Goal: Task Accomplishment & Management: Complete application form

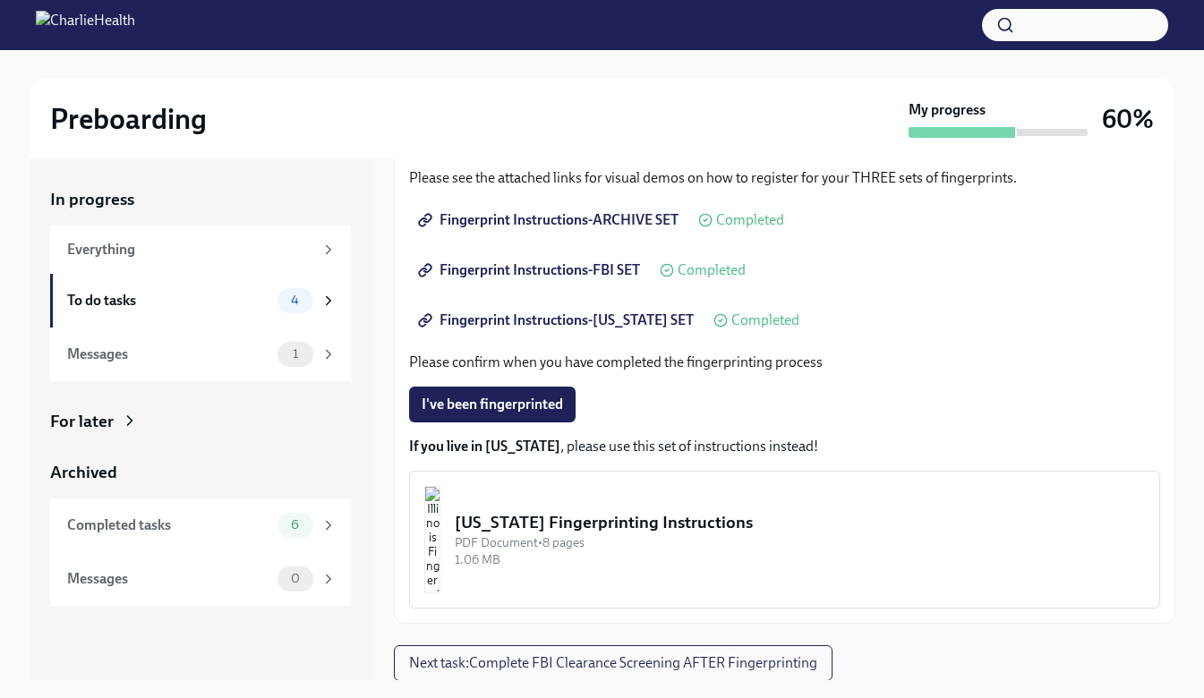
scroll to position [274, 0]
click at [175, 283] on div "To do tasks 4" at bounding box center [200, 301] width 301 height 54
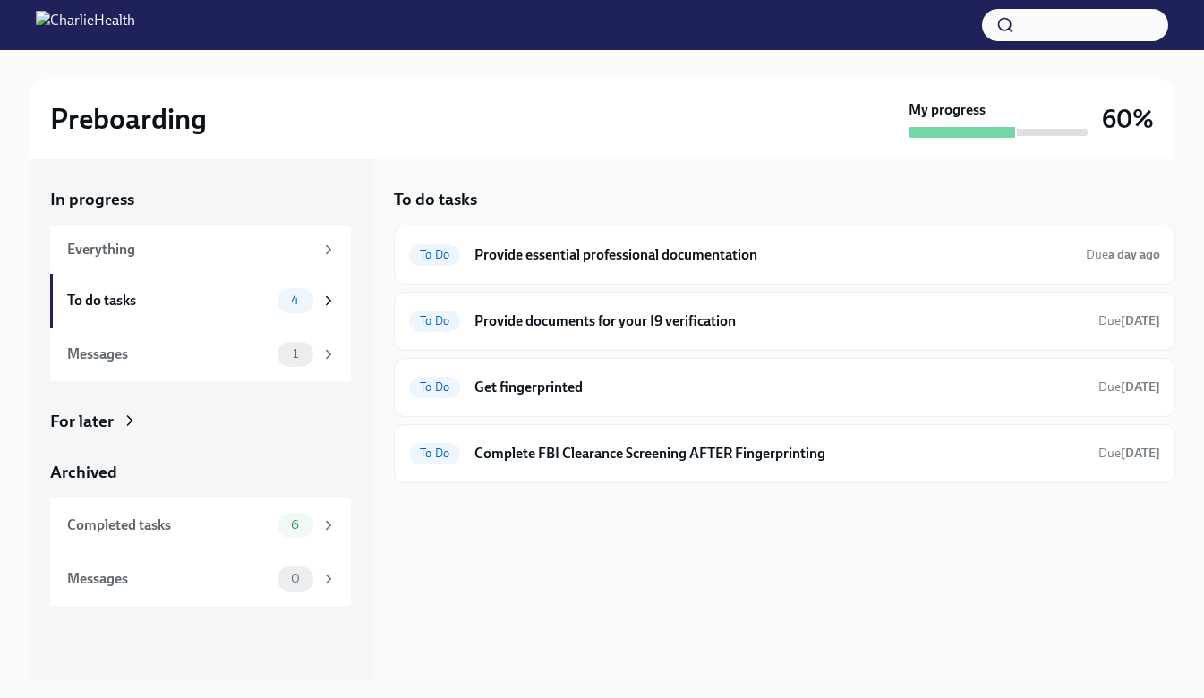
click at [670, 388] on h6 "Get fingerprinted" at bounding box center [779, 388] width 610 height 20
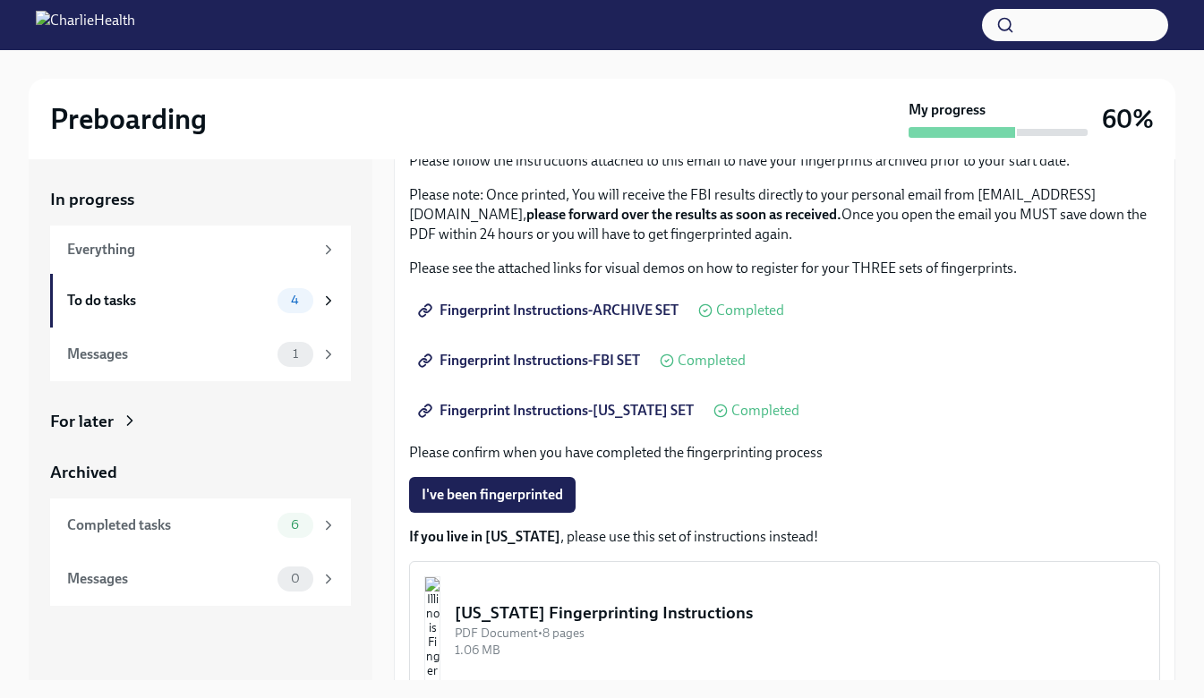
scroll to position [269, 0]
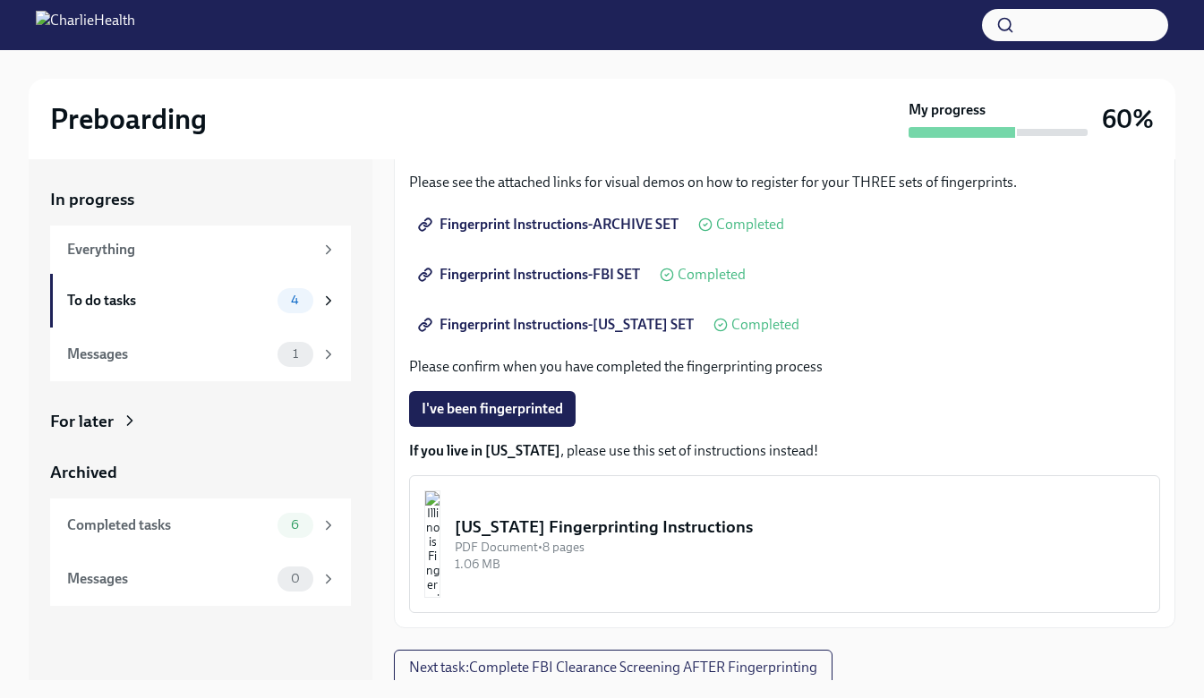
click at [500, 403] on span "I've been fingerprinted" at bounding box center [492, 409] width 141 height 18
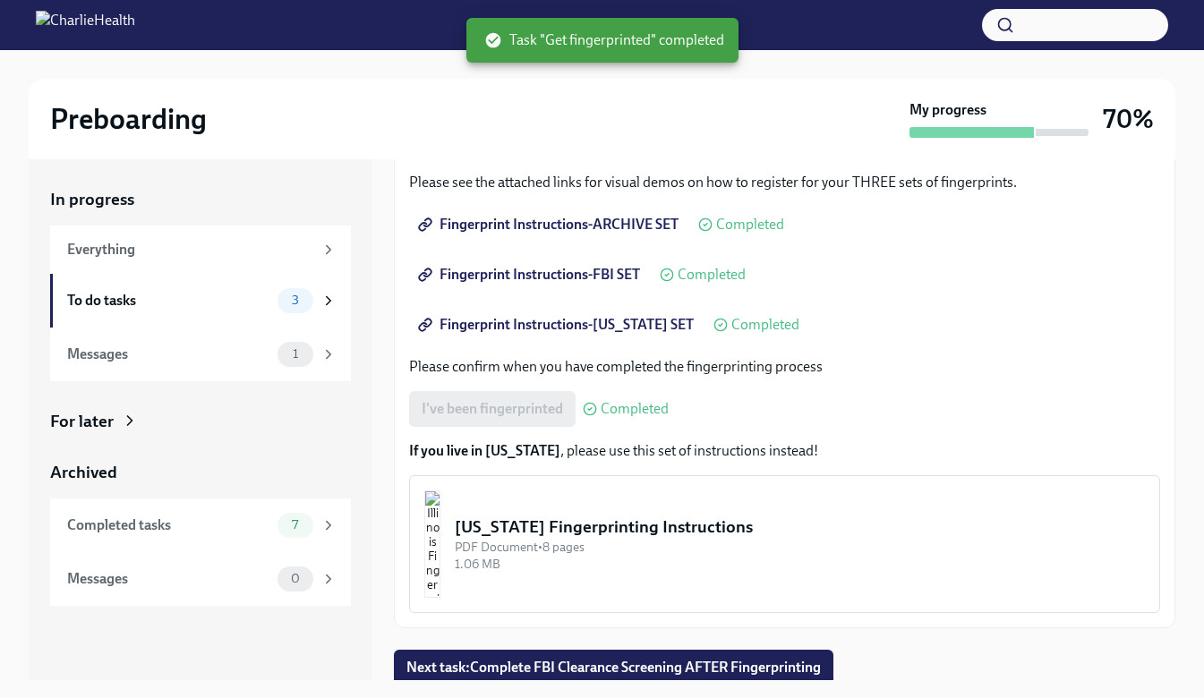
click at [241, 305] on div "To do tasks" at bounding box center [168, 301] width 203 height 20
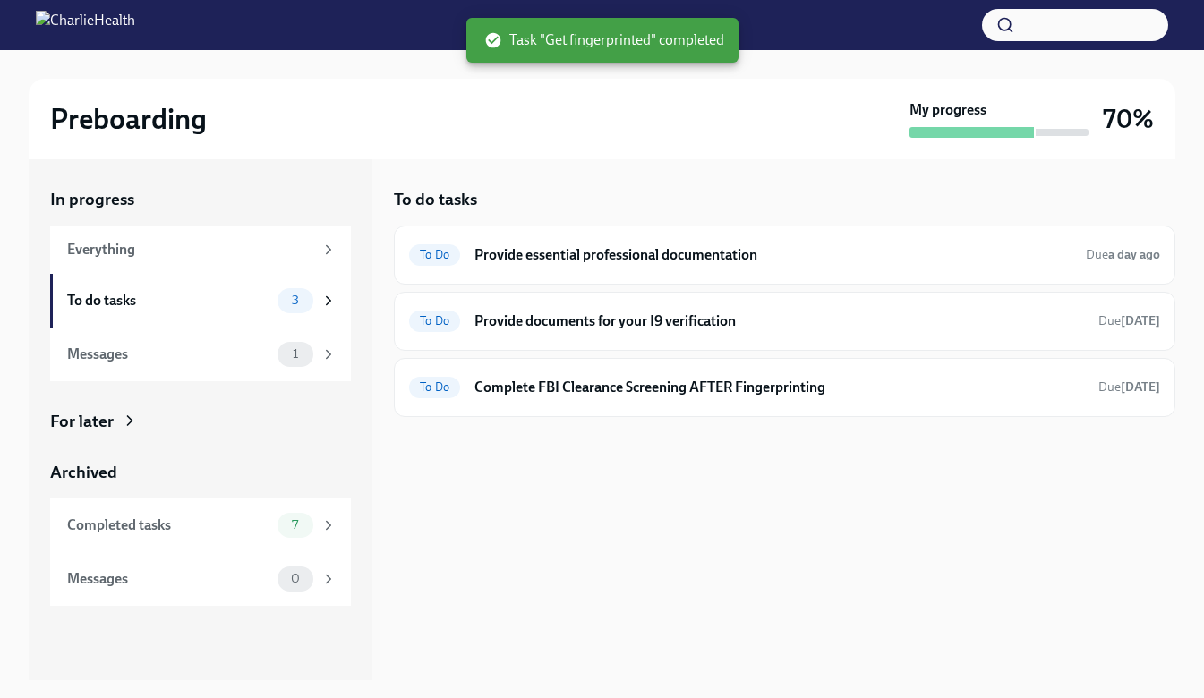
click at [569, 326] on h6 "Provide documents for your I9 verification" at bounding box center [779, 322] width 610 height 20
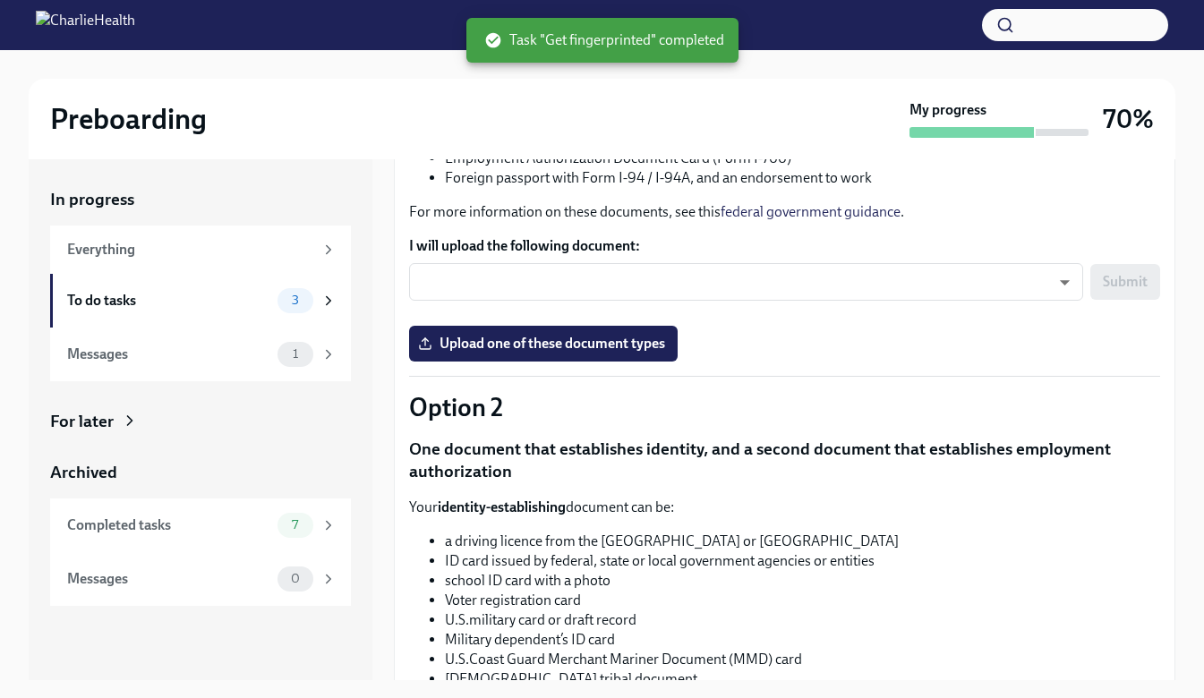
scroll to position [90, 0]
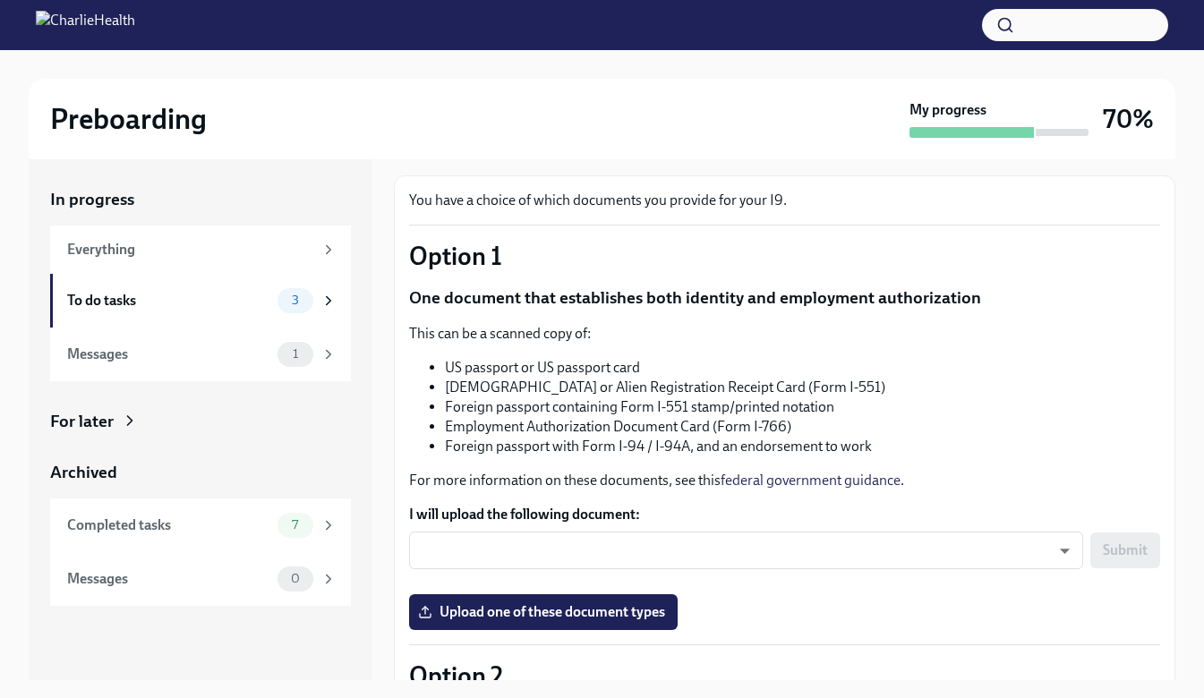
click at [926, 545] on body "Preboarding My progress 70% In progress Everything To do tasks 3 Messages 1 For…" at bounding box center [602, 365] width 1204 height 730
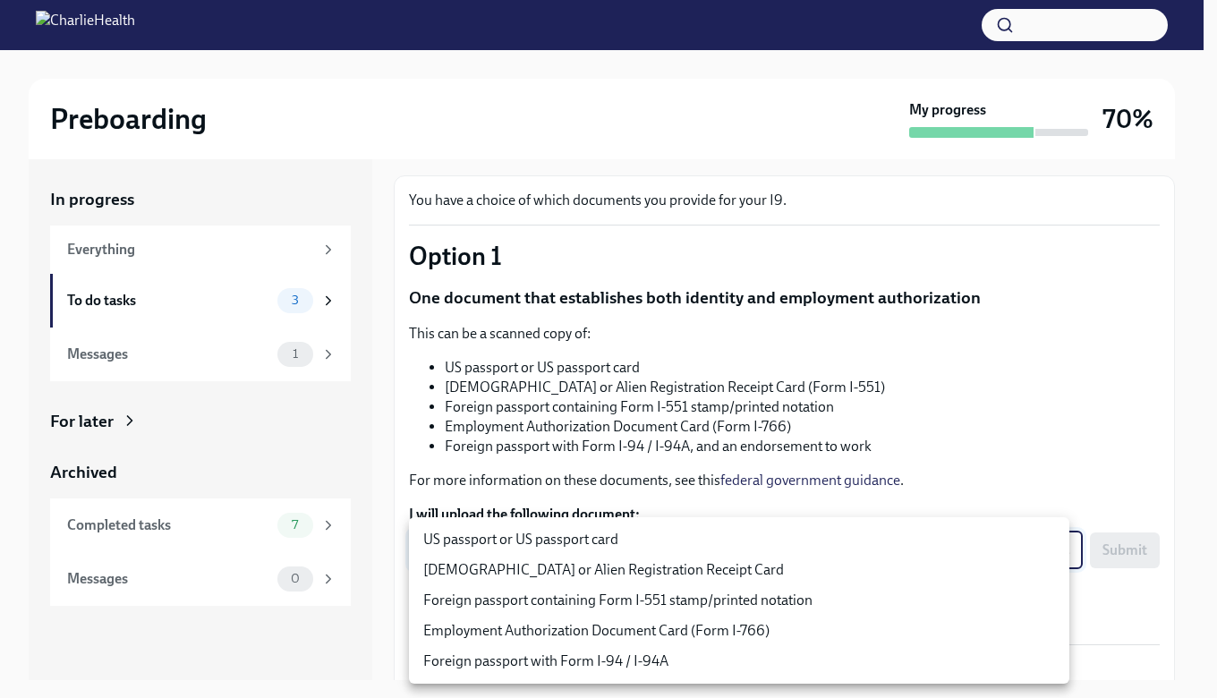
click at [847, 379] on div at bounding box center [608, 349] width 1217 height 698
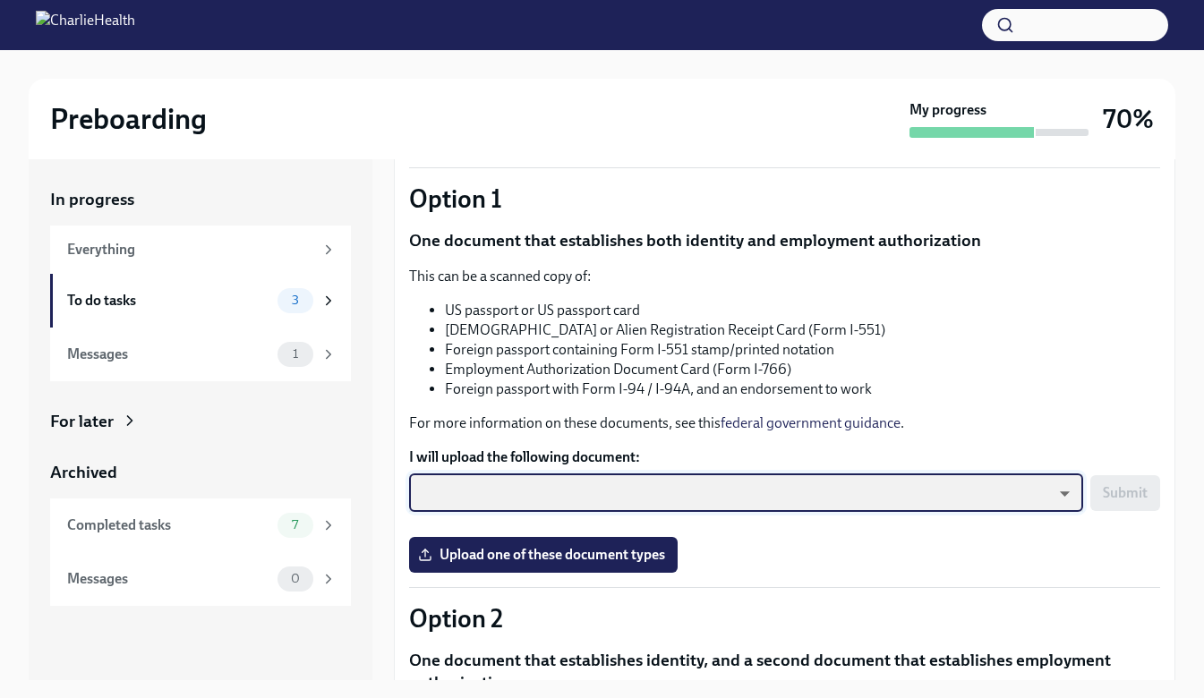
scroll to position [179, 0]
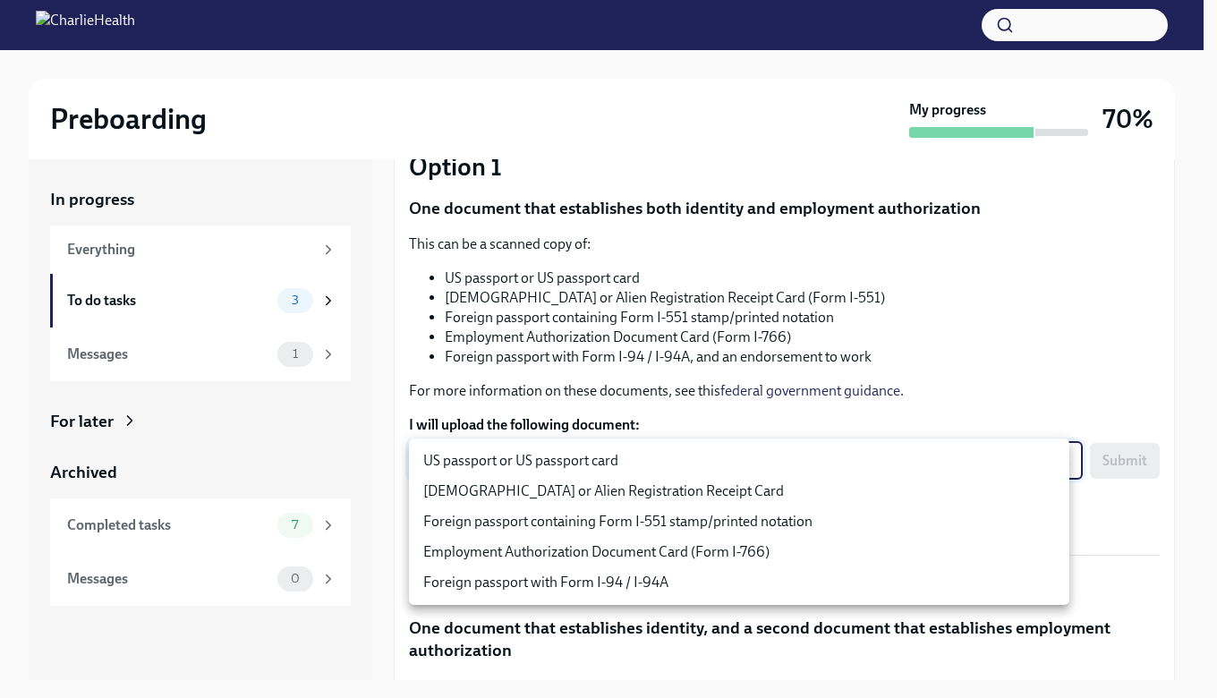
click at [734, 451] on body "Preboarding My progress 70% In progress Everything To do tasks 3 Messages 1 For…" at bounding box center [608, 365] width 1217 height 730
click at [884, 298] on div at bounding box center [608, 349] width 1217 height 698
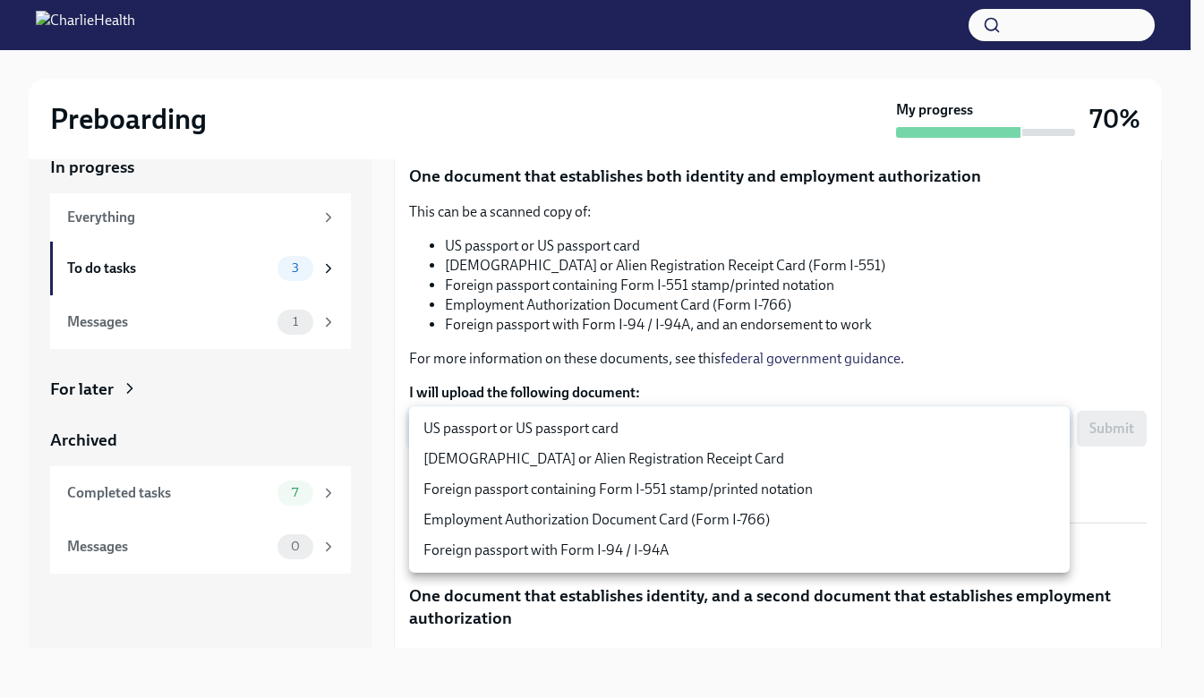
click at [497, 410] on body "Preboarding My progress 70% In progress Everything To do tasks 3 Messages 1 For…" at bounding box center [602, 333] width 1204 height 730
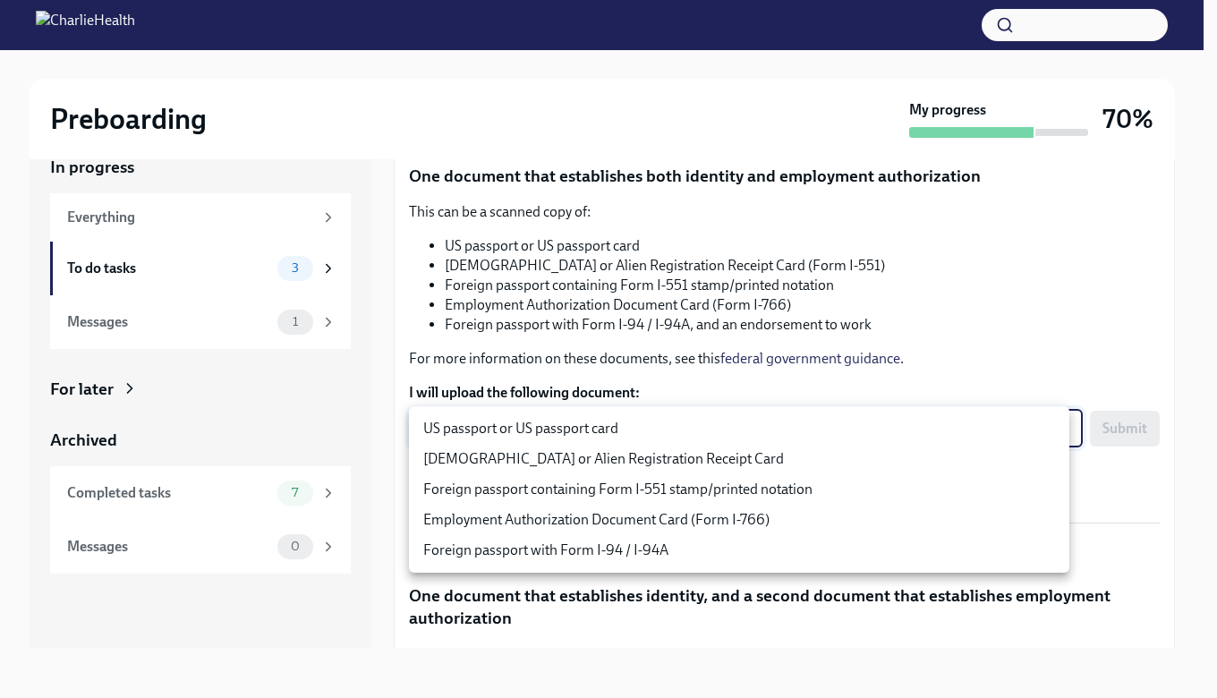
click at [671, 381] on div at bounding box center [608, 349] width 1217 height 698
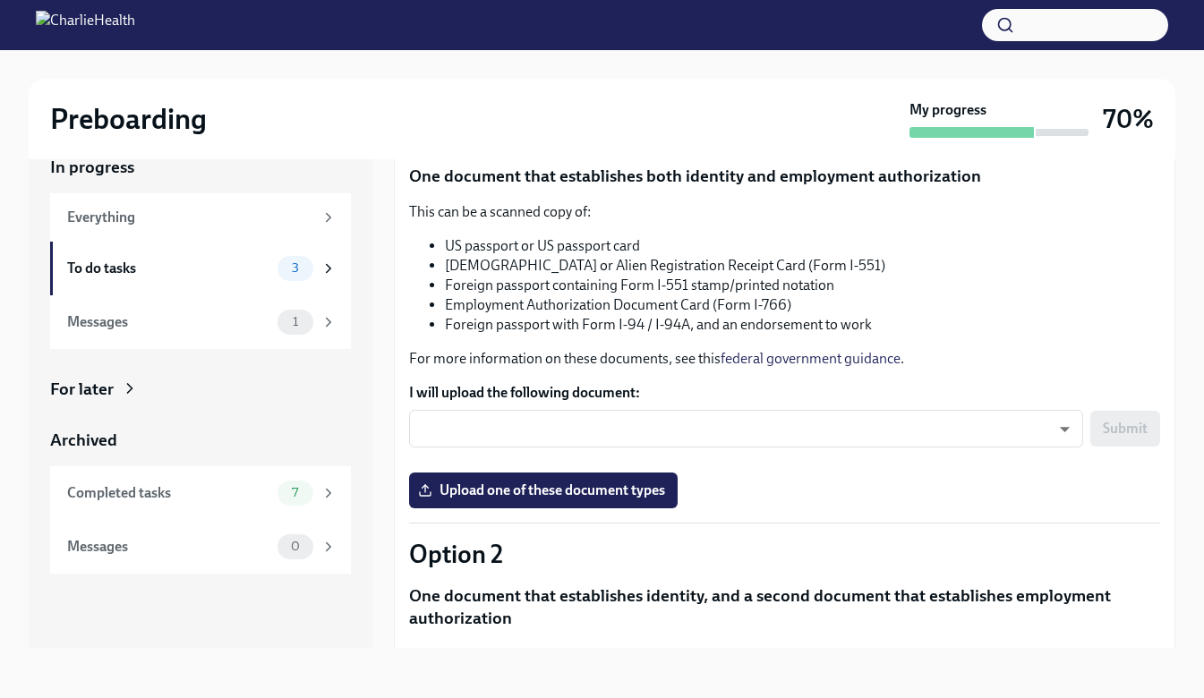
click at [169, 274] on div "To do tasks" at bounding box center [168, 269] width 203 height 20
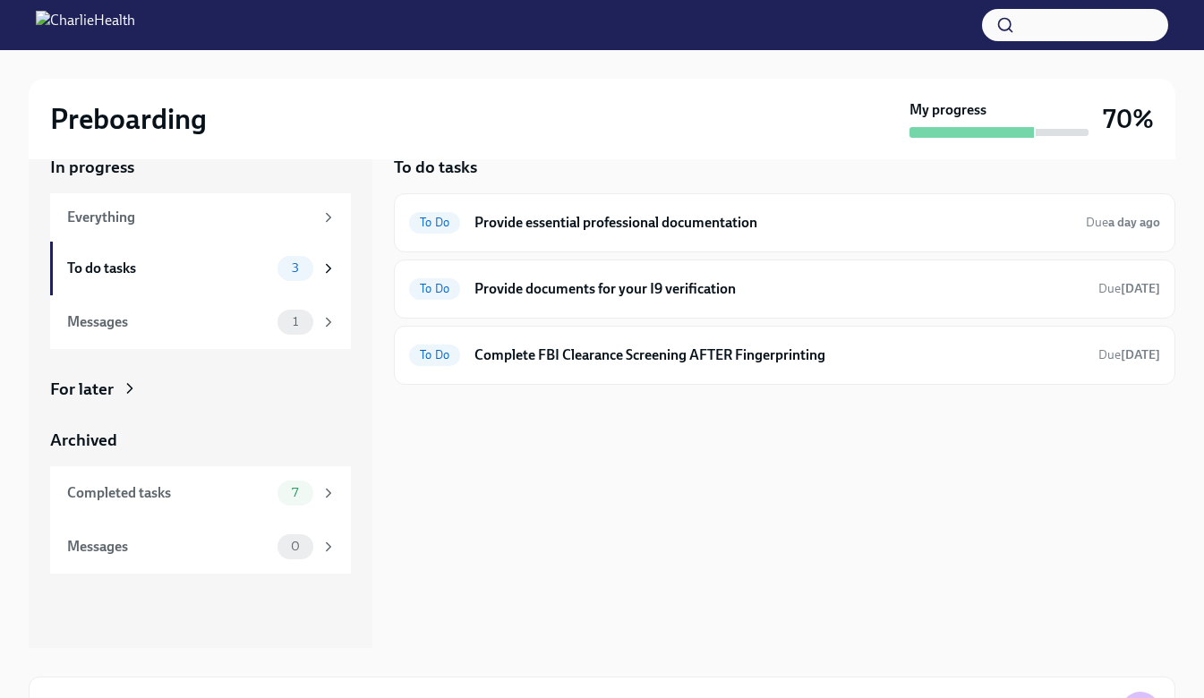
click at [616, 344] on div "To Do Complete FBI Clearance Screening AFTER Fingerprinting Due [DATE]" at bounding box center [784, 355] width 751 height 29
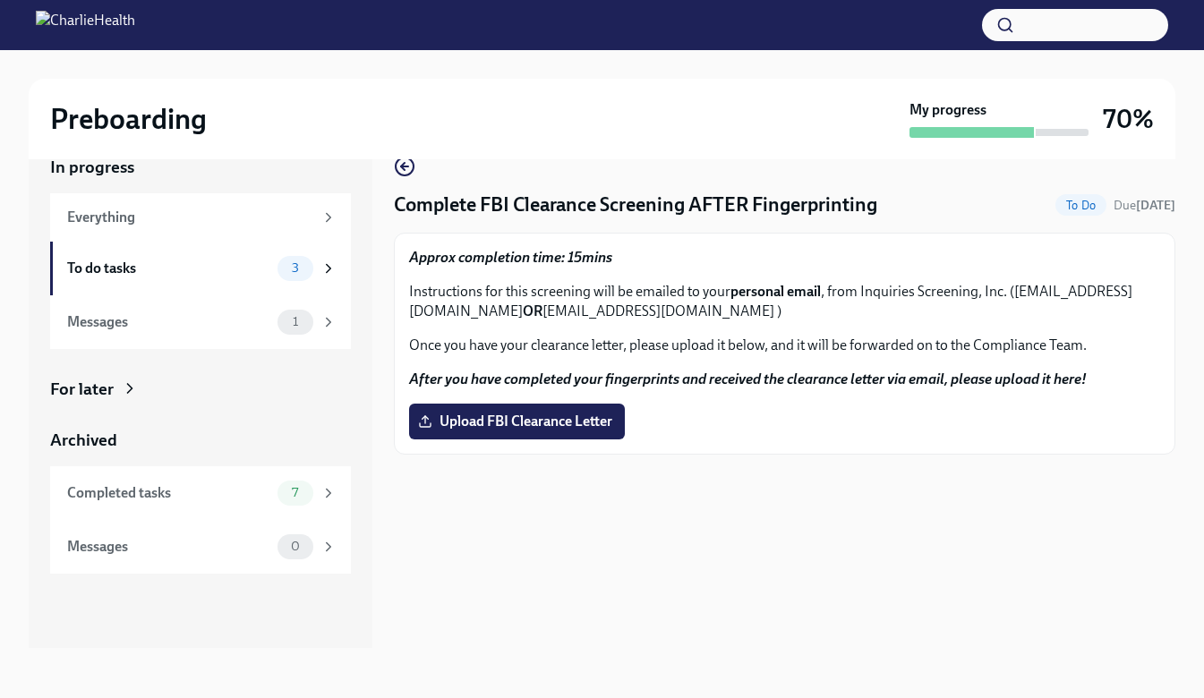
click at [622, 539] on div "Complete FBI Clearance Screening AFTER Fingerprinting To Do Due [DATE] Approx c…" at bounding box center [784, 387] width 781 height 521
click at [123, 262] on div "To do tasks" at bounding box center [168, 269] width 203 height 20
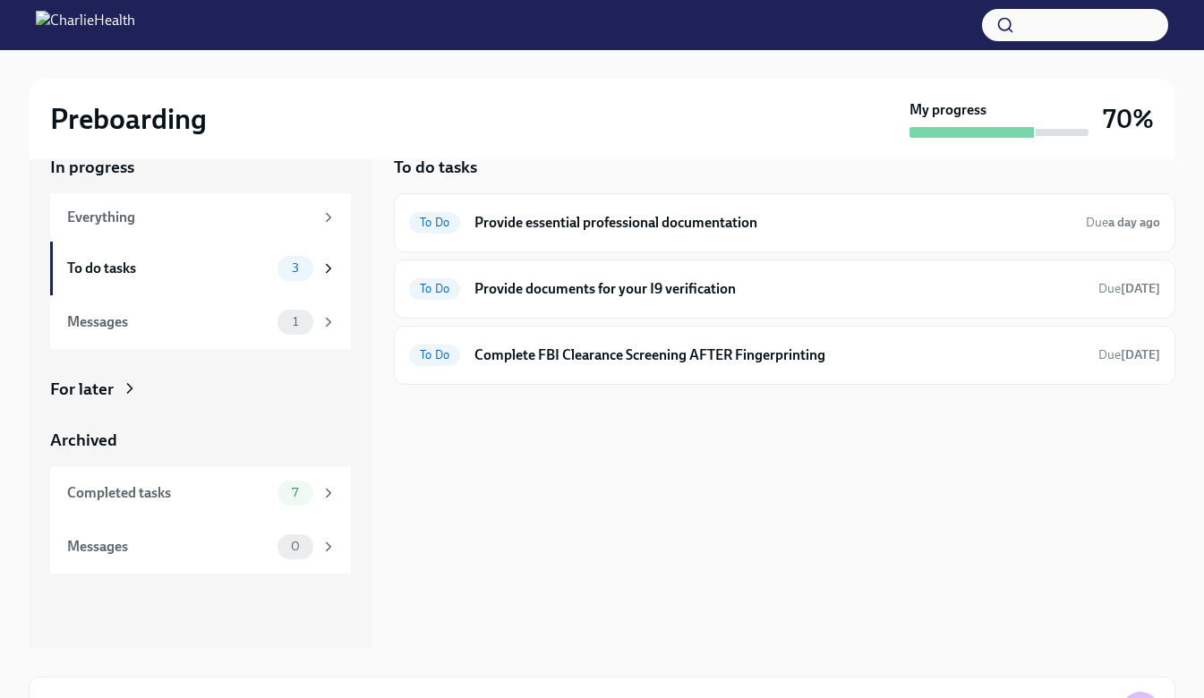
click at [652, 220] on h6 "Provide essential professional documentation" at bounding box center [772, 223] width 597 height 20
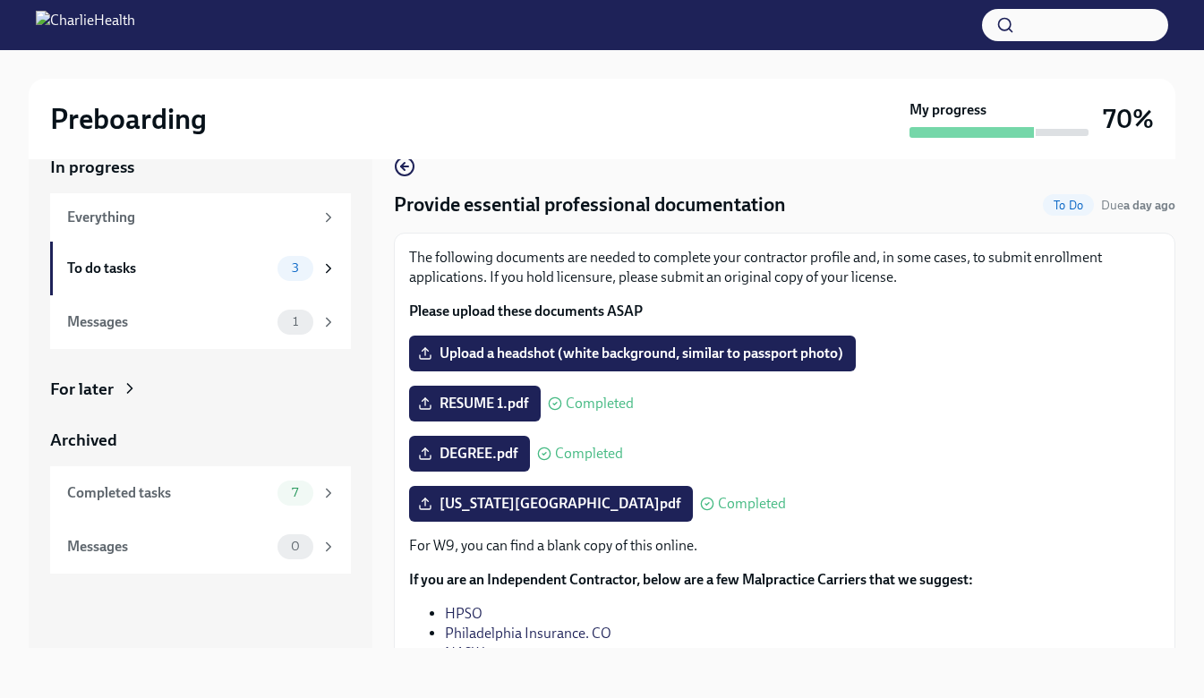
click at [116, 218] on div "Everything" at bounding box center [190, 218] width 246 height 20
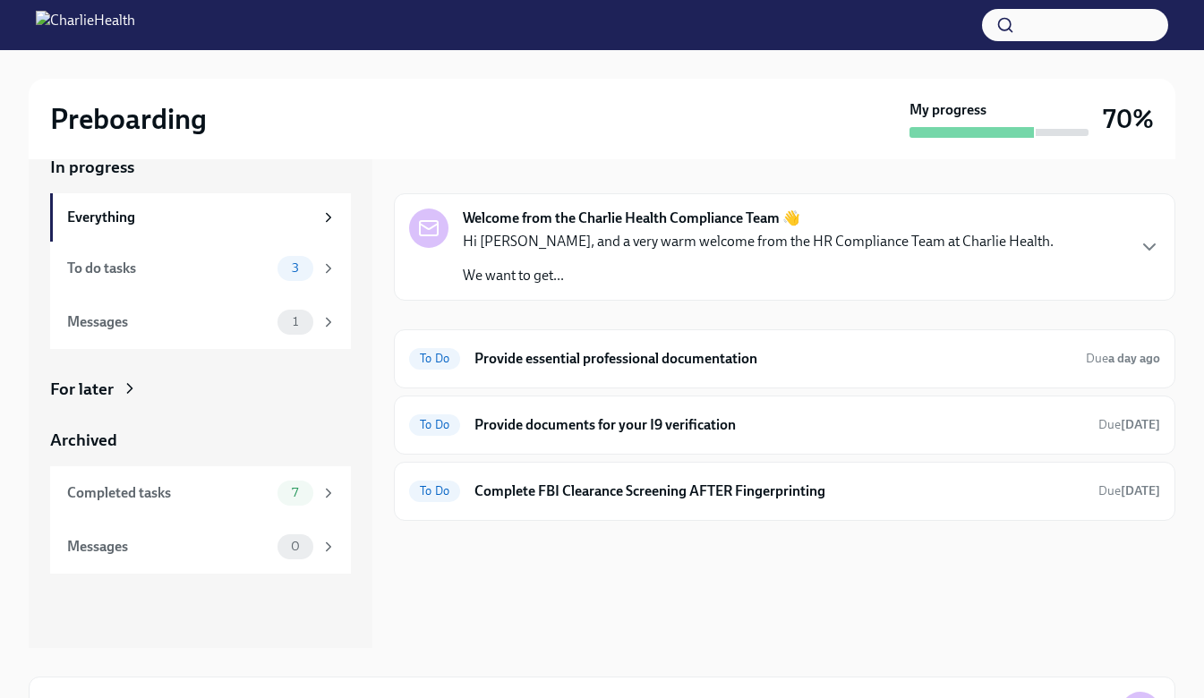
click at [548, 432] on h6 "Provide documents for your I9 verification" at bounding box center [779, 425] width 610 height 20
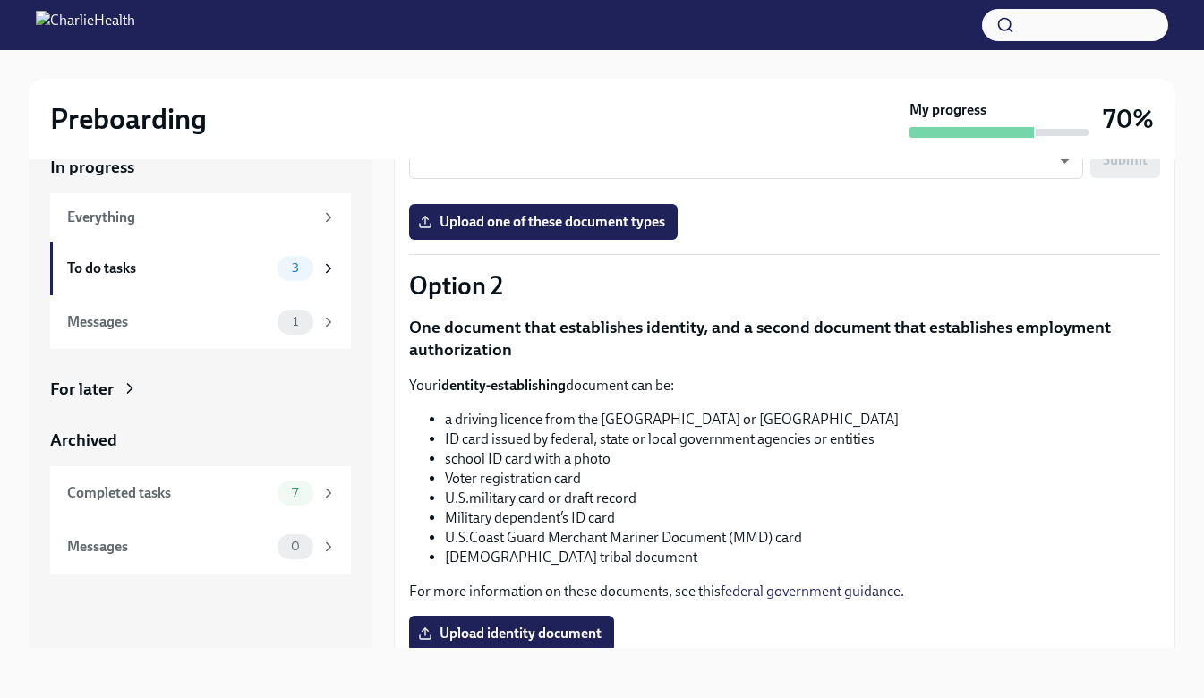
scroll to position [537, 0]
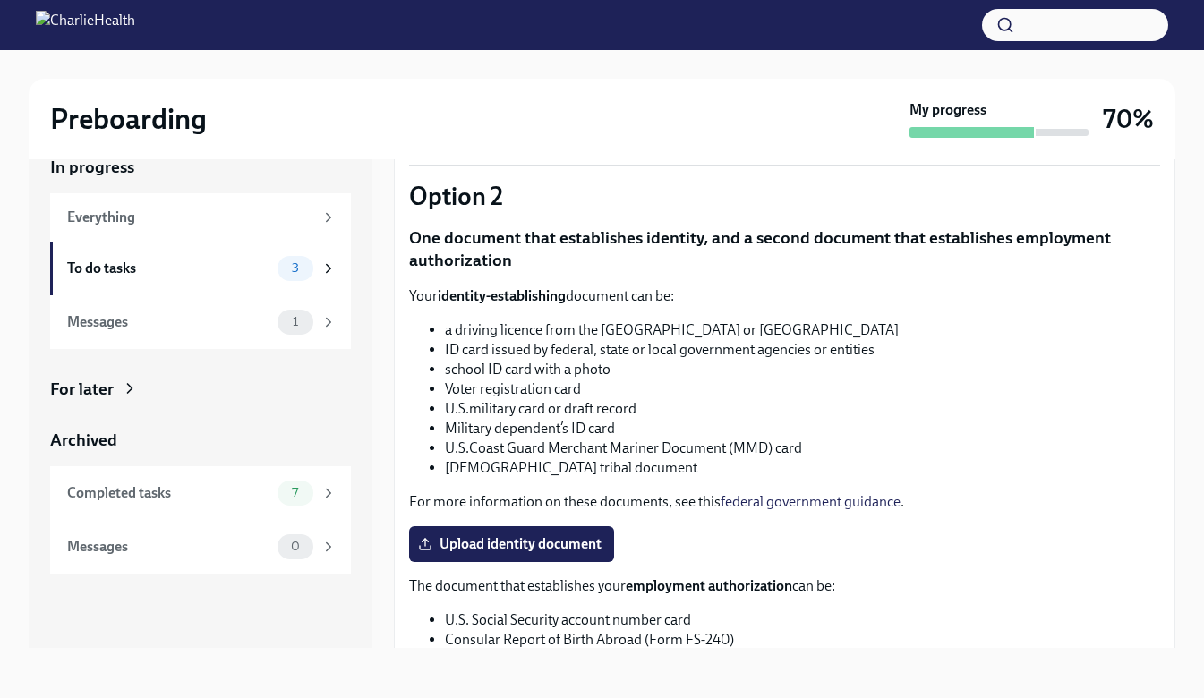
click at [568, 546] on span "Upload identity document" at bounding box center [512, 544] width 180 height 18
click at [0, 0] on input "Upload identity document" at bounding box center [0, 0] width 0 height 0
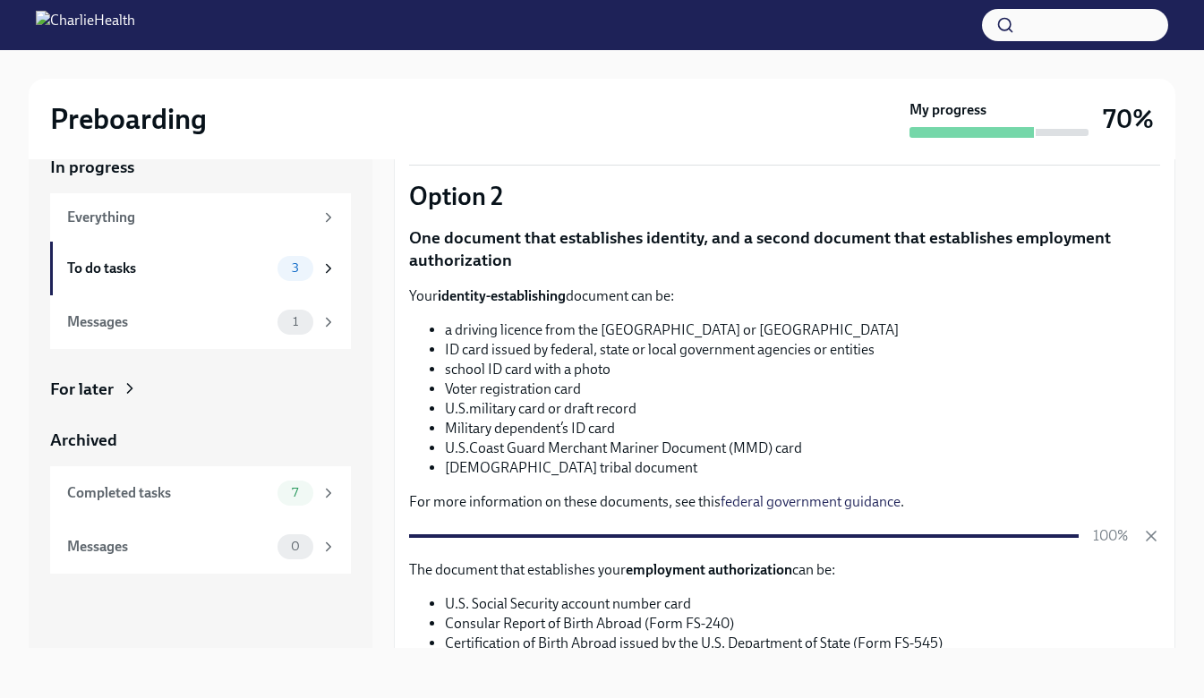
click at [858, 534] on div at bounding box center [744, 536] width 670 height 4
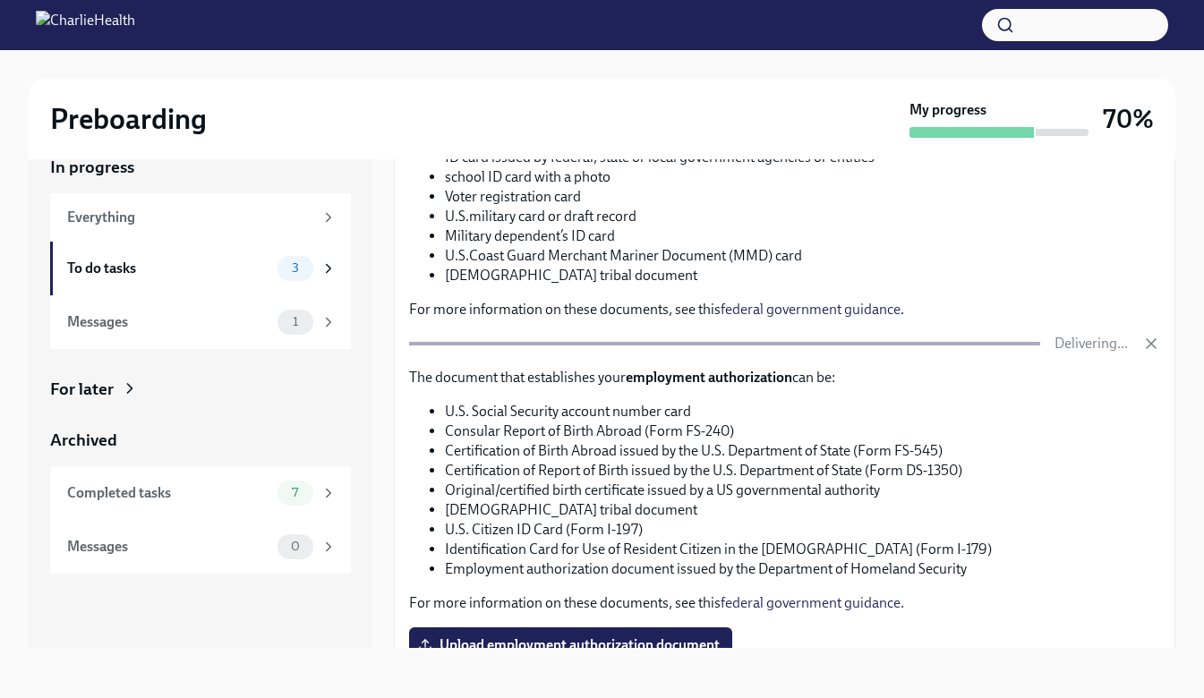
scroll to position [806, 0]
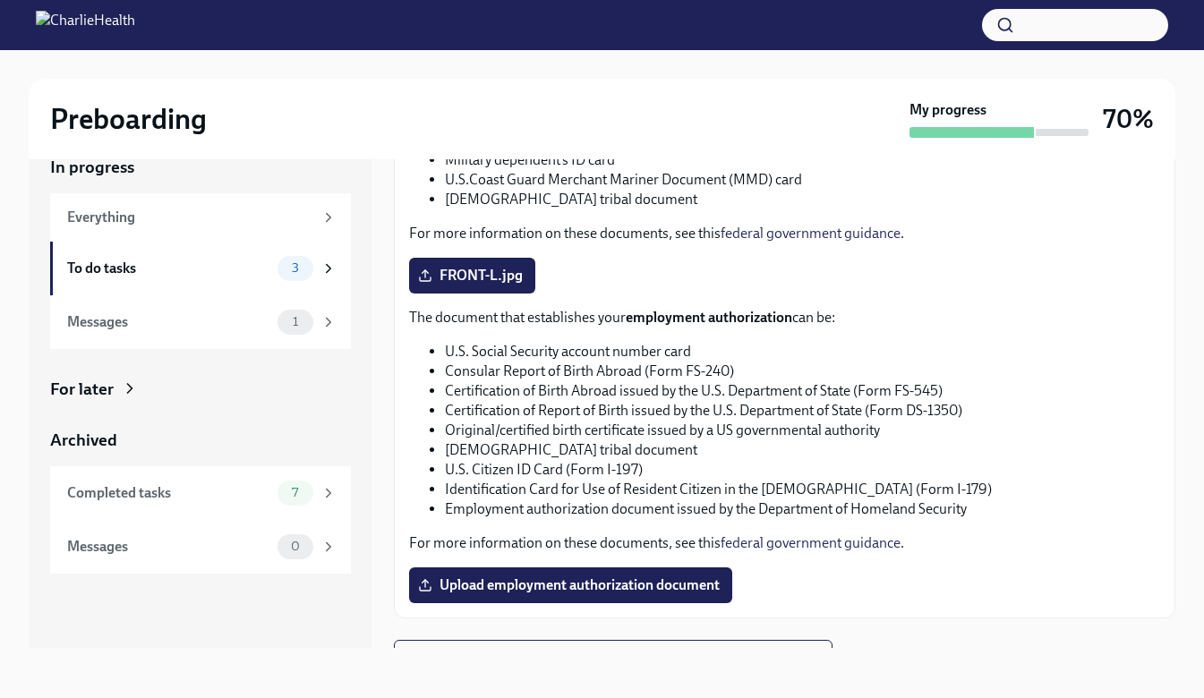
click at [501, 282] on span "FRONT-L.jpg" at bounding box center [472, 276] width 101 height 18
click at [0, 0] on input "FRONT-L.jpg" at bounding box center [0, 0] width 0 height 0
click at [426, 267] on label "FRONT-L.jpg" at bounding box center [472, 276] width 126 height 36
click at [0, 0] on input "FRONT-L.jpg" at bounding box center [0, 0] width 0 height 0
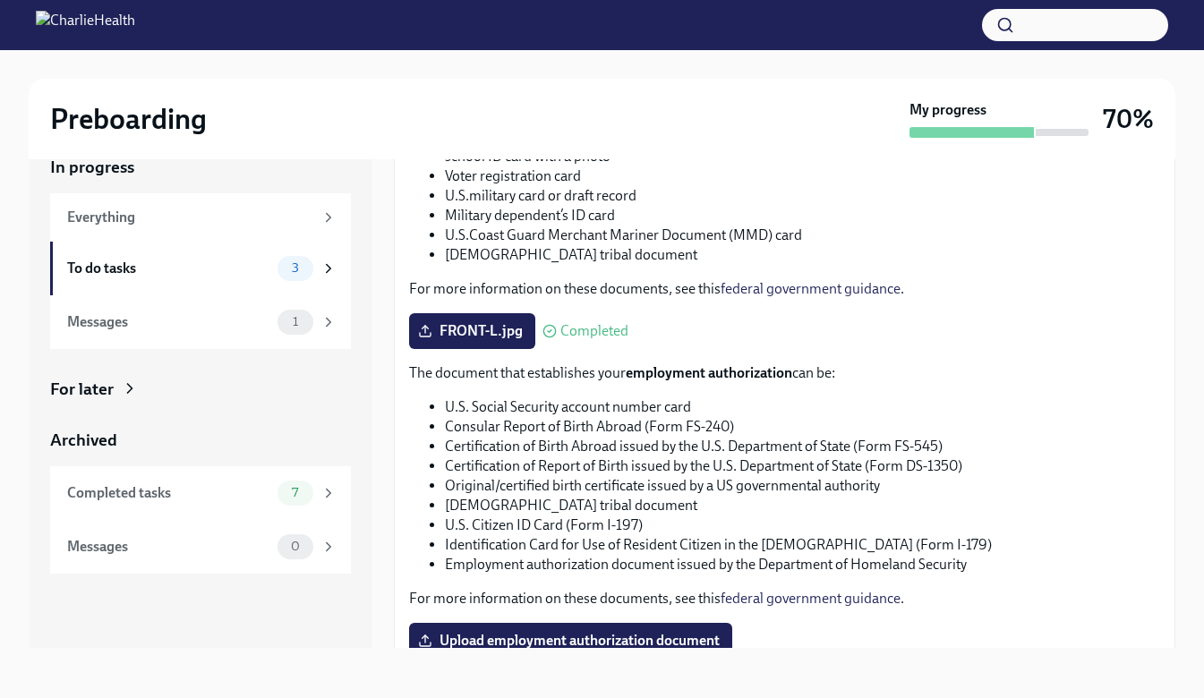
scroll to position [833, 0]
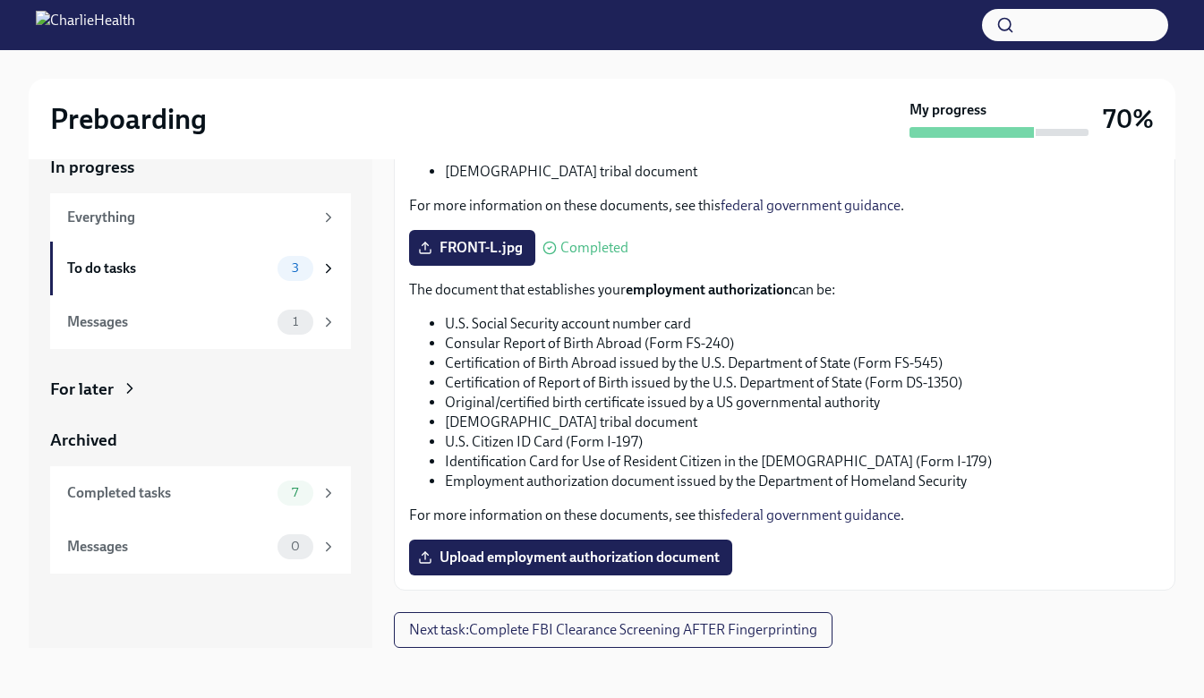
click at [499, 559] on span "Upload employment authorization document" at bounding box center [571, 558] width 298 height 18
click at [0, 0] on input "Upload employment authorization document" at bounding box center [0, 0] width 0 height 0
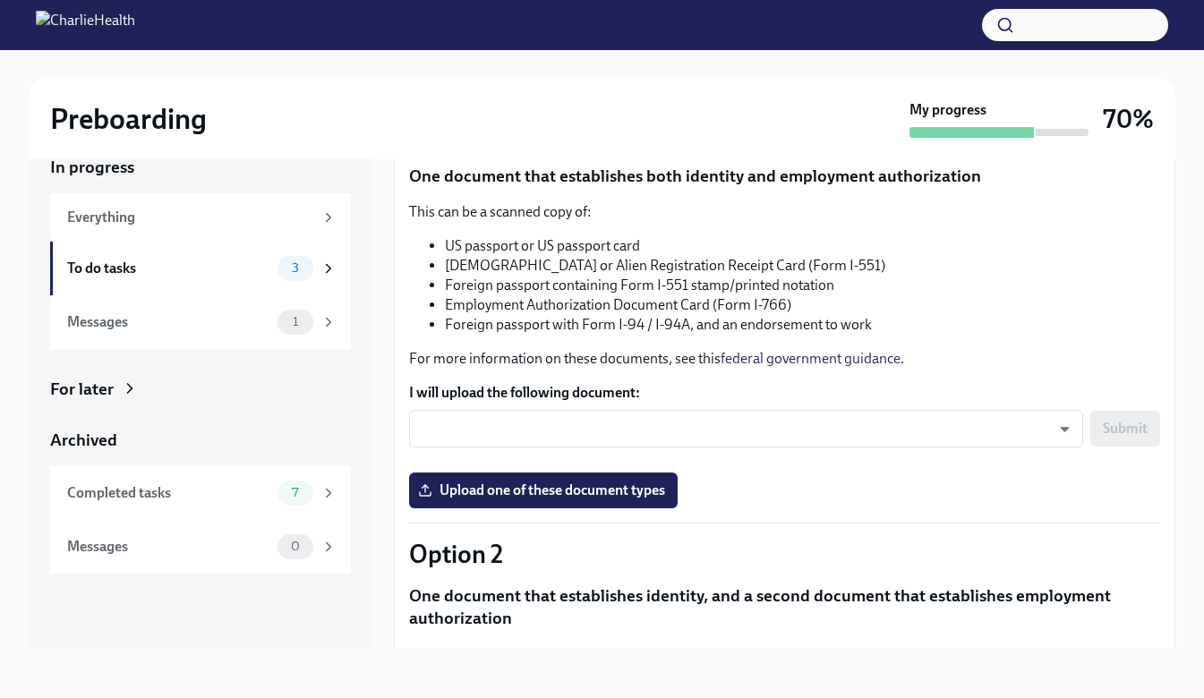
scroll to position [0, 0]
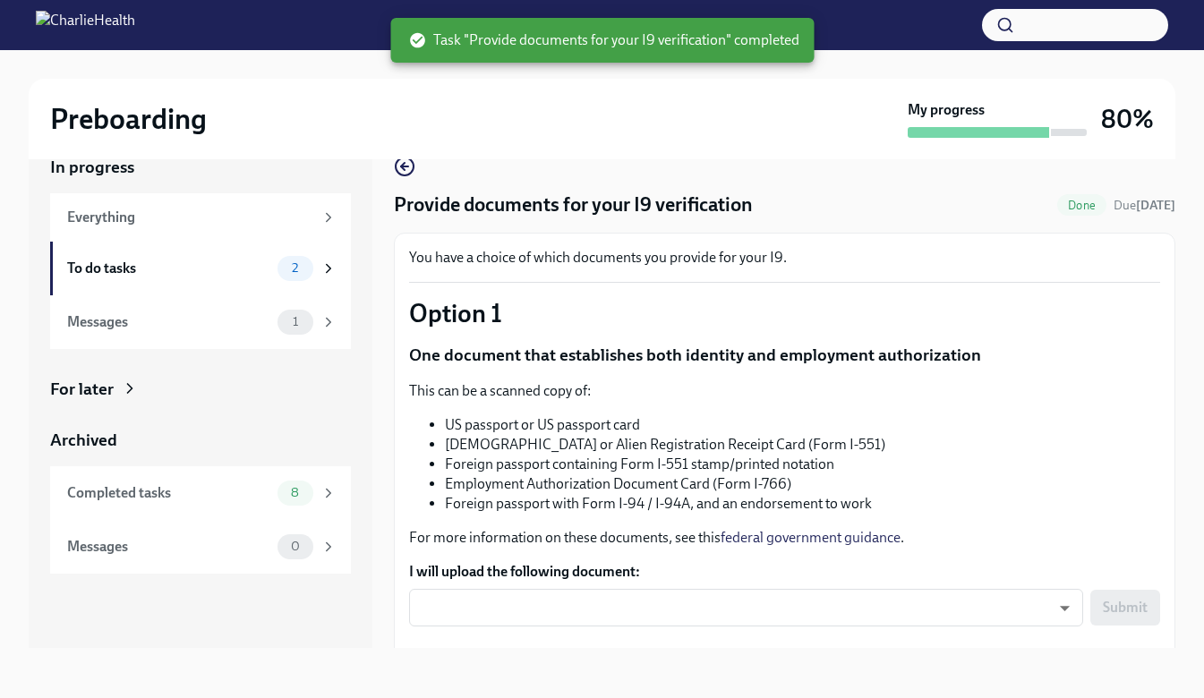
click at [166, 269] on div "To do tasks" at bounding box center [168, 269] width 203 height 20
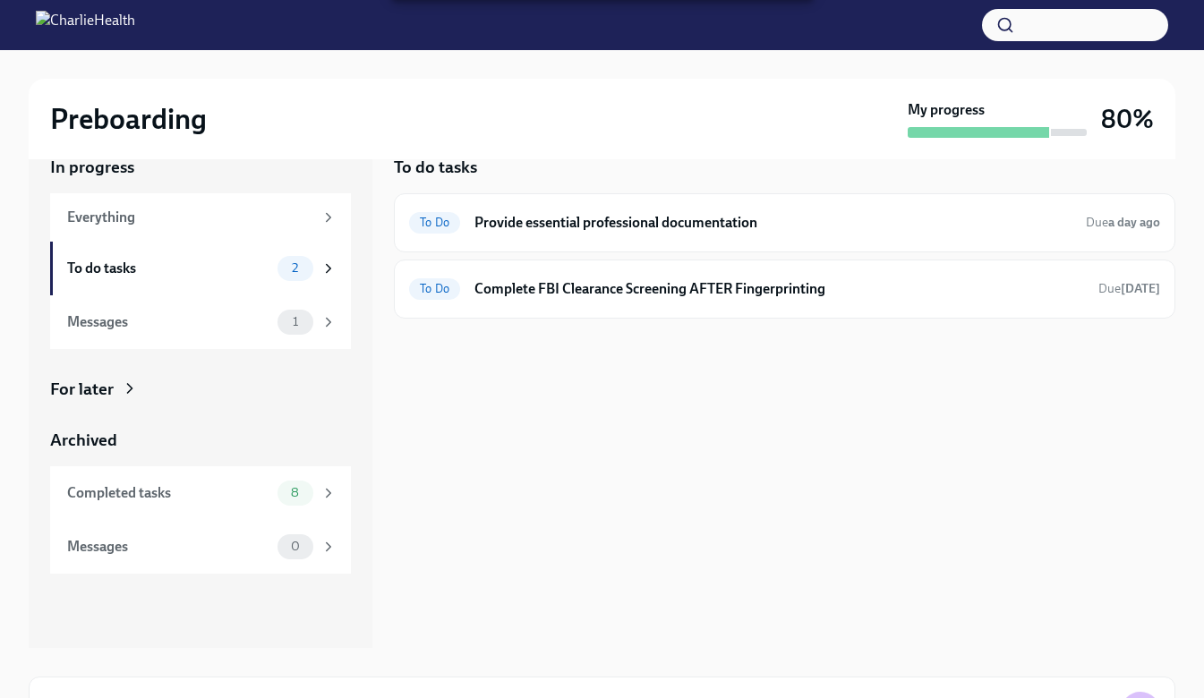
click at [327, 269] on icon at bounding box center [328, 268] width 16 height 16
click at [629, 228] on h6 "Provide essential professional documentation" at bounding box center [772, 223] width 597 height 20
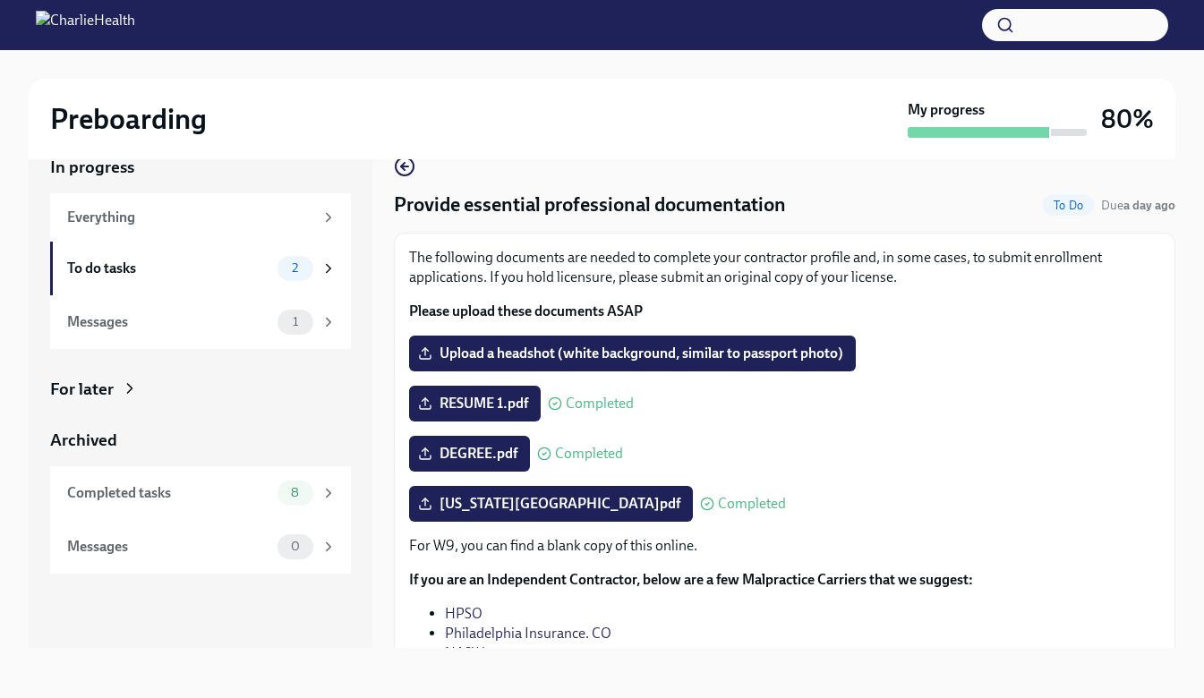
click at [397, 169] on icon "button" at bounding box center [404, 166] width 21 height 21
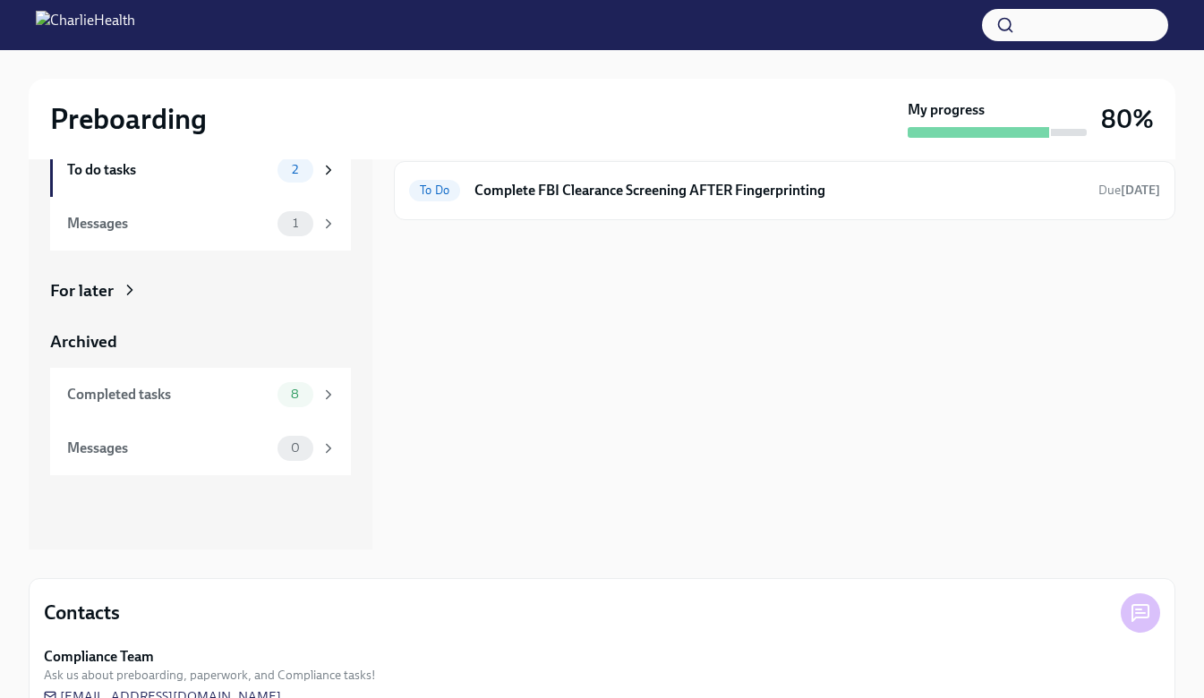
scroll to position [175, 0]
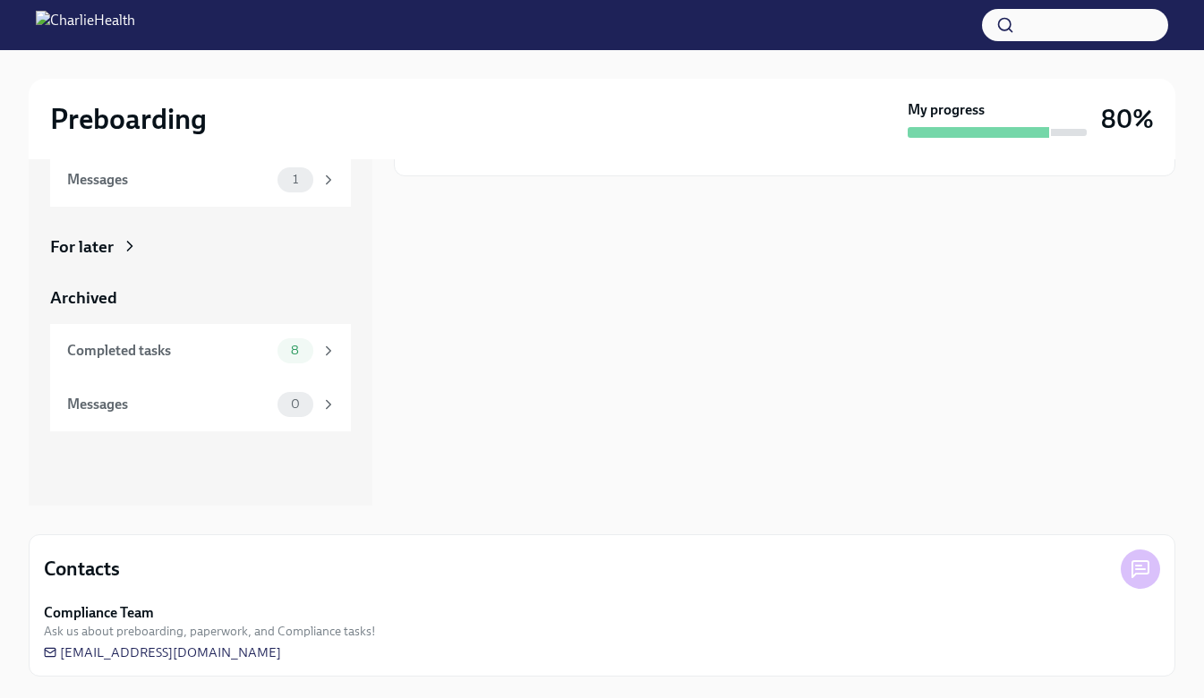
click at [200, 355] on div "Completed tasks" at bounding box center [168, 351] width 203 height 20
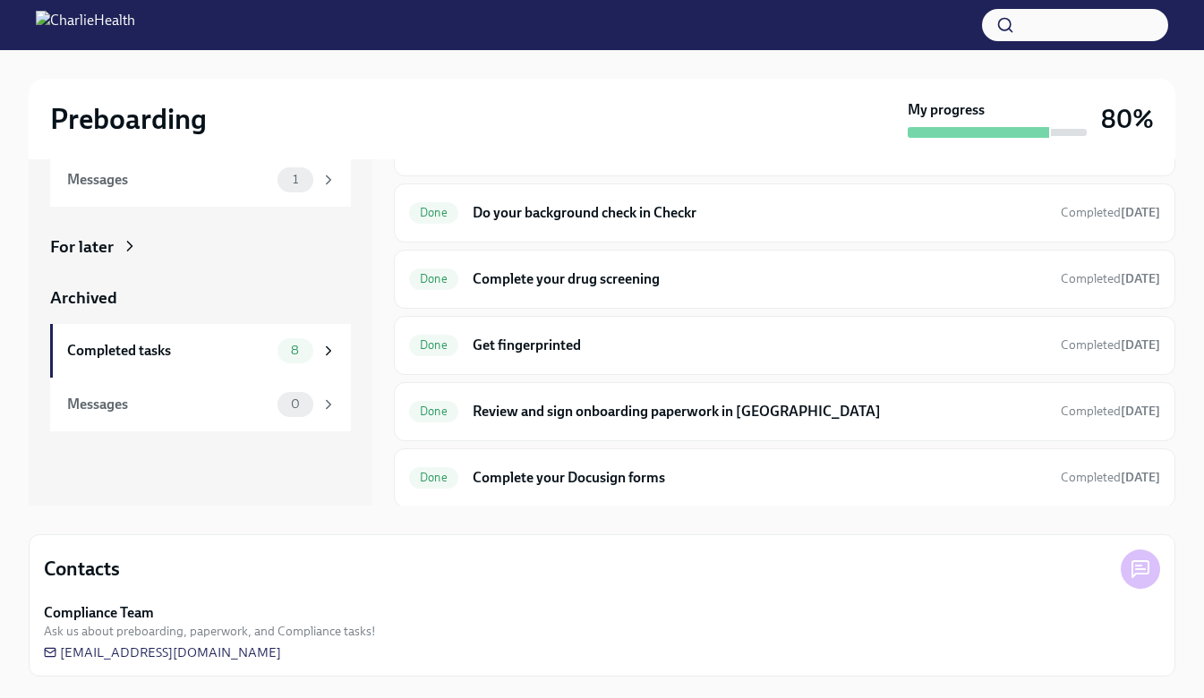
click at [224, 487] on div "In progress Everything To do tasks 2 Messages 1 For later Archived Completed ta…" at bounding box center [201, 245] width 344 height 521
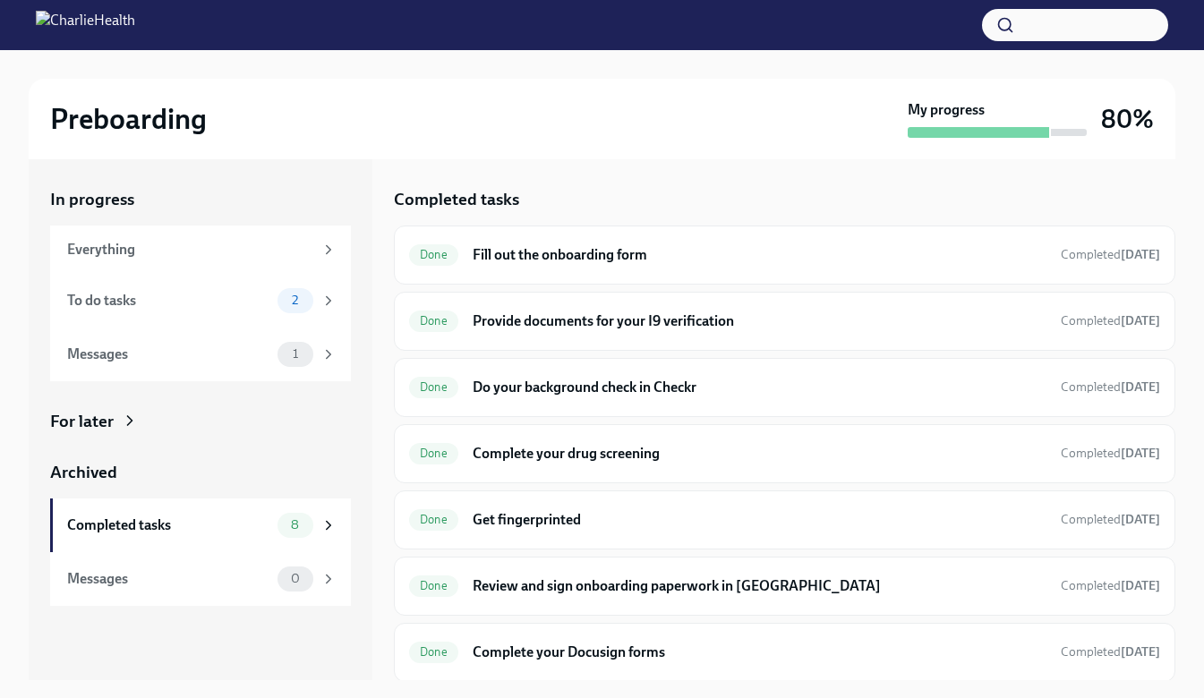
click at [227, 249] on div "Everything" at bounding box center [190, 250] width 246 height 20
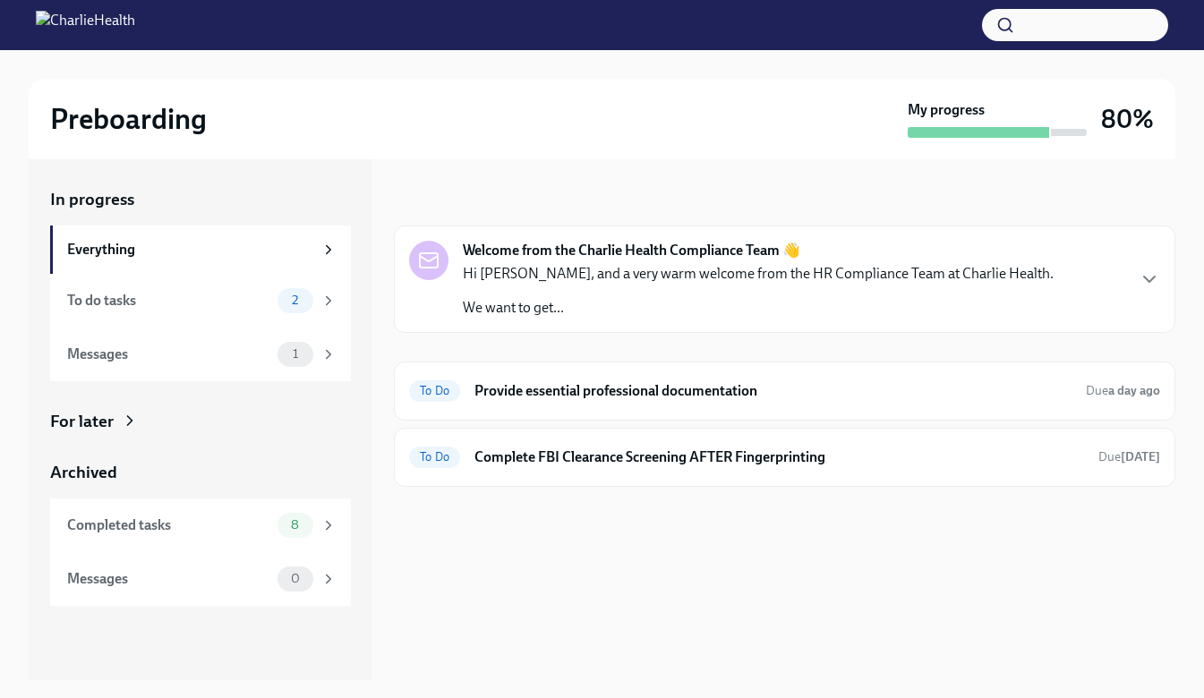
click at [129, 301] on div "To do tasks" at bounding box center [168, 301] width 203 height 20
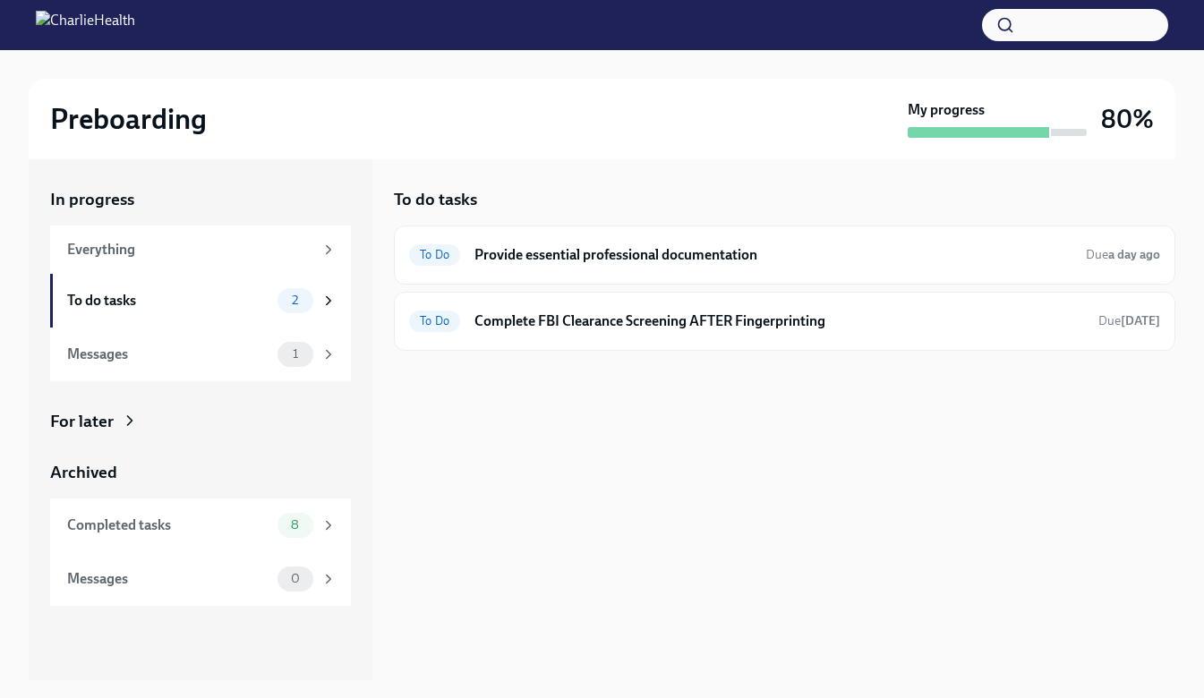
click at [681, 273] on div "To Do Provide essential professional documentation Due a day ago" at bounding box center [784, 255] width 781 height 59
click at [633, 258] on h6 "Provide essential professional documentation" at bounding box center [772, 255] width 597 height 20
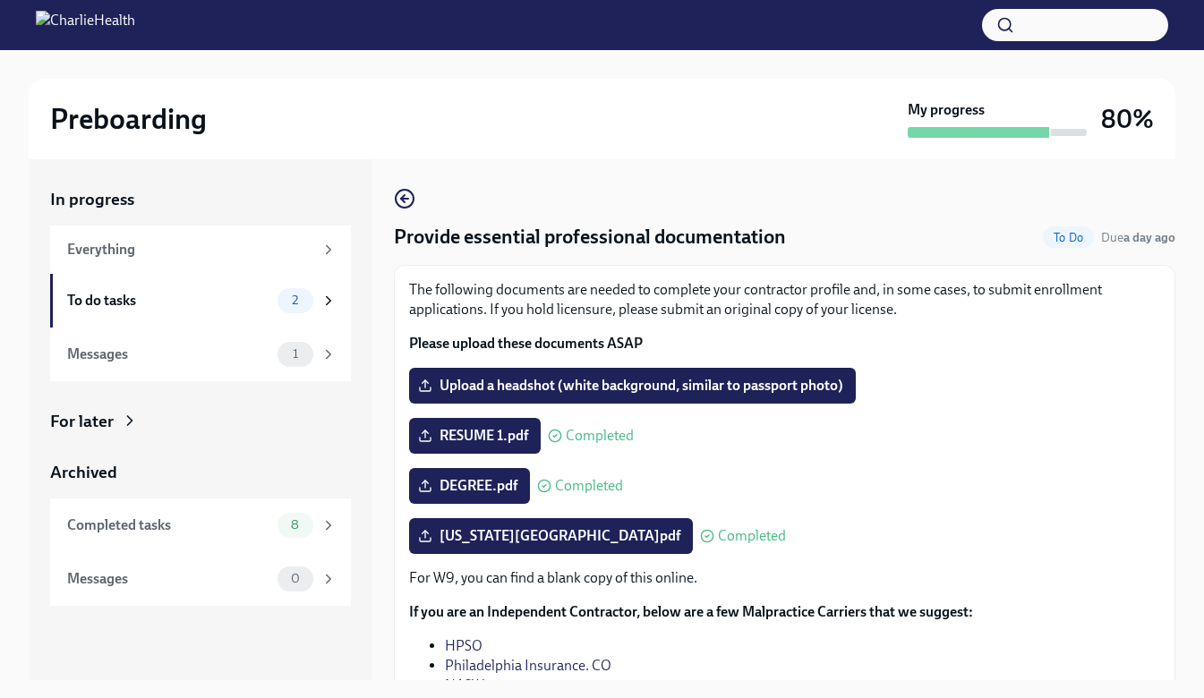
scroll to position [122, 0]
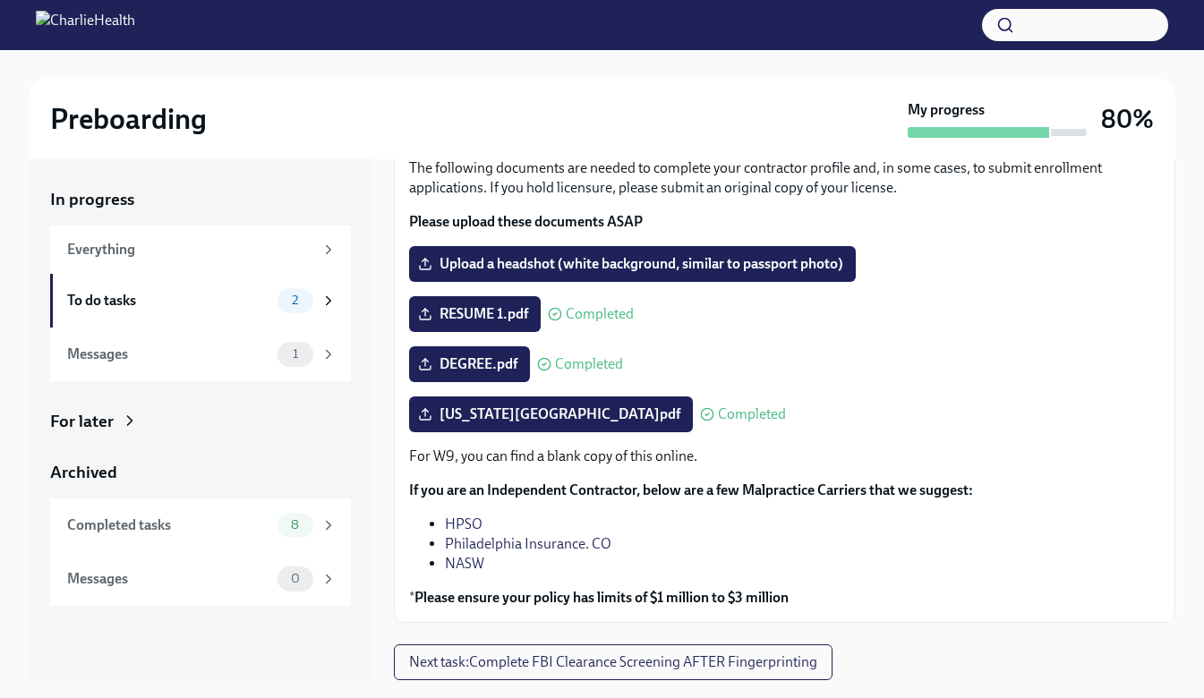
click at [560, 107] on div "Preboarding" at bounding box center [475, 119] width 850 height 36
click at [435, 86] on div "Preboarding My progress 80%" at bounding box center [602, 119] width 1147 height 81
click at [147, 354] on div "Messages" at bounding box center [168, 355] width 203 height 20
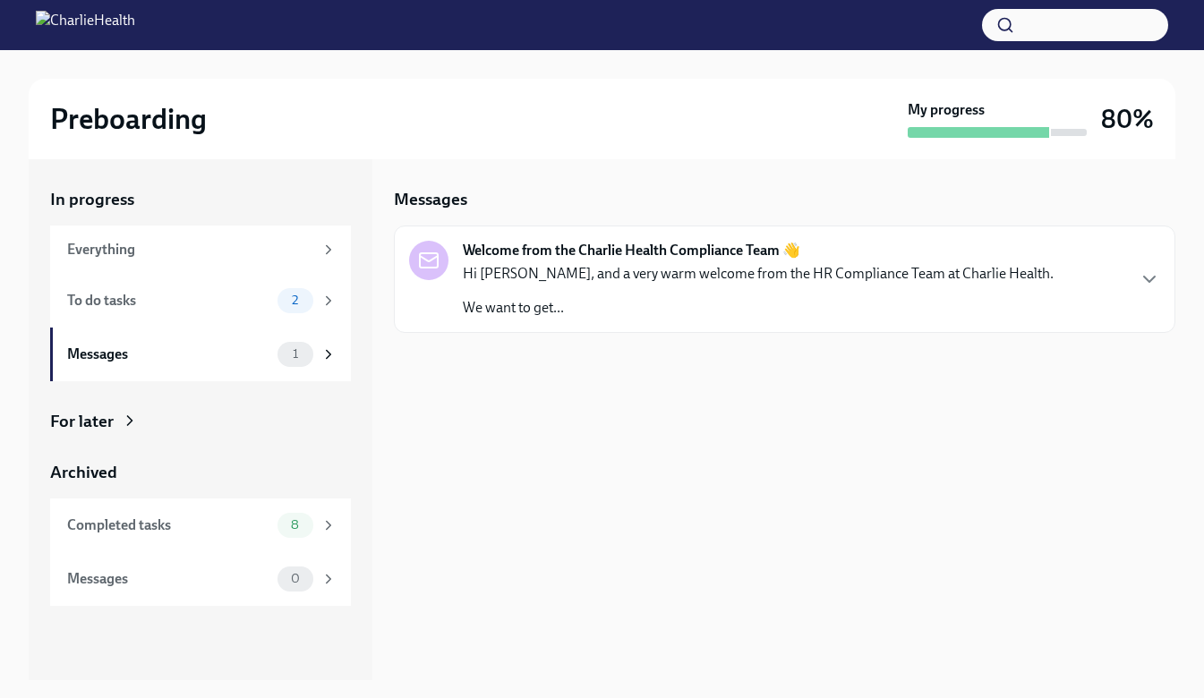
click at [812, 264] on p "Hi [PERSON_NAME], and a very warm welcome from the HR Compliance Team at Charli…" at bounding box center [758, 274] width 591 height 20
